Goal: Navigation & Orientation: Understand site structure

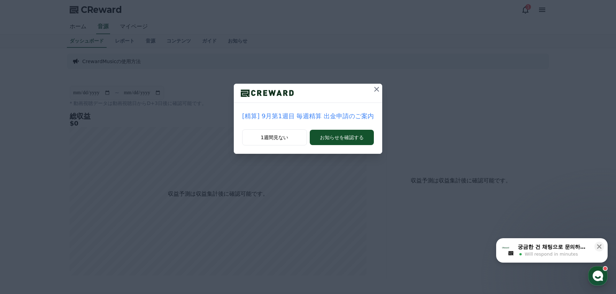
click at [375, 90] on icon at bounding box center [376, 89] width 5 height 5
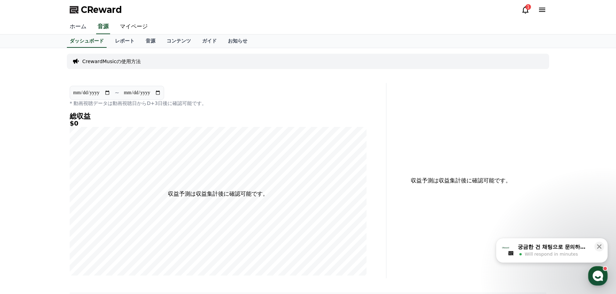
click at [81, 28] on link "ホーム" at bounding box center [78, 27] width 28 height 15
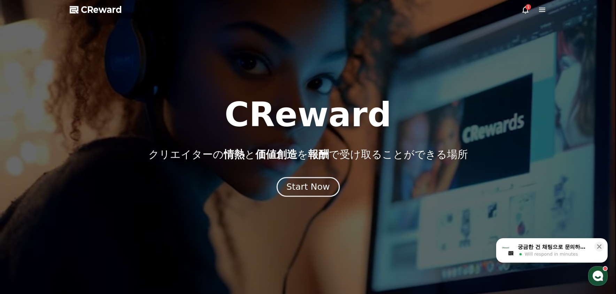
click at [320, 193] on button "Start Now" at bounding box center [307, 187] width 63 height 20
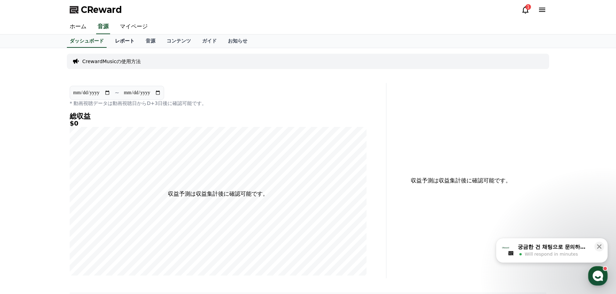
click at [118, 41] on link "レポート" at bounding box center [124, 40] width 31 height 13
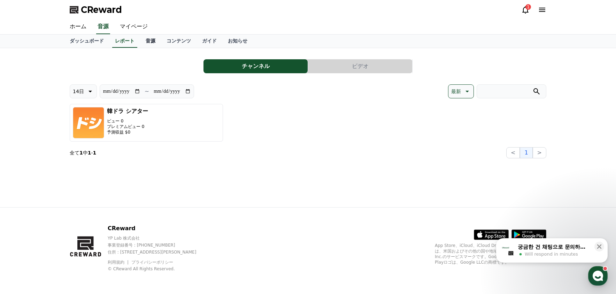
click at [140, 39] on link "音源" at bounding box center [150, 40] width 21 height 13
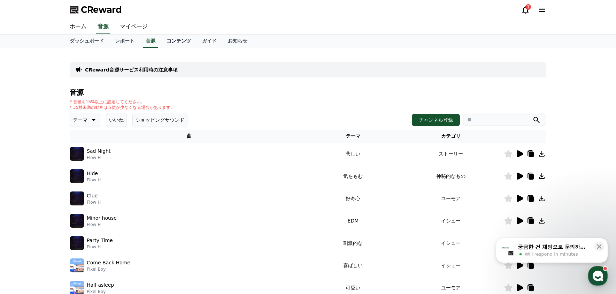
click at [164, 38] on link "コンテンツ" at bounding box center [179, 40] width 36 height 13
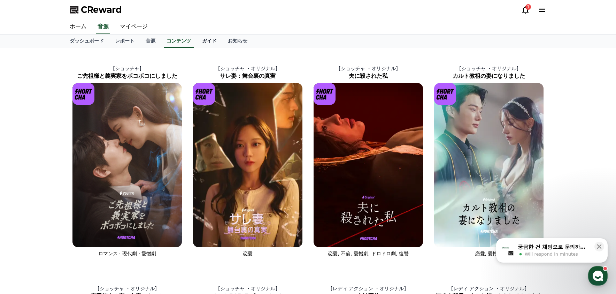
click at [197, 40] on link "ガイド" at bounding box center [210, 40] width 26 height 13
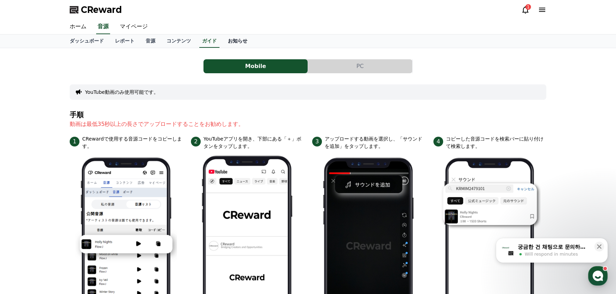
click at [222, 40] on link "お知らせ" at bounding box center [237, 40] width 31 height 13
